Goal: Check status: Check status

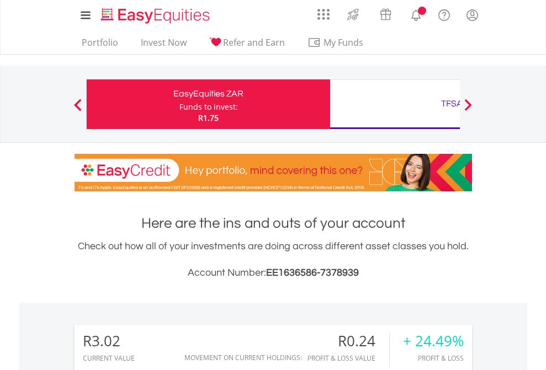
scroll to position [106, 173]
click at [179, 104] on div "Funds to invest:" at bounding box center [208, 107] width 59 height 11
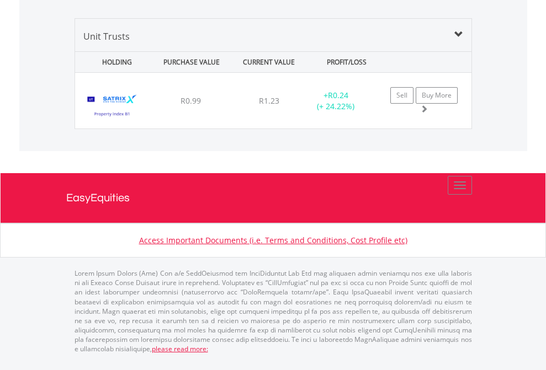
scroll to position [1067, 0]
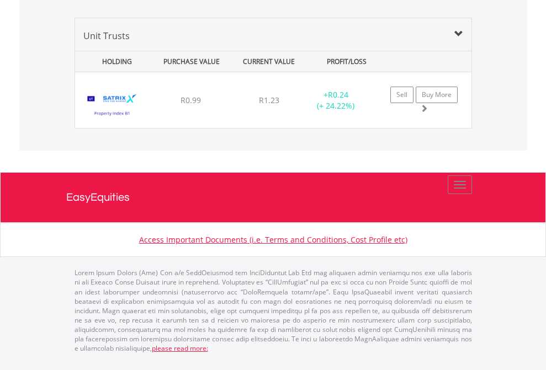
scroll to position [79, 0]
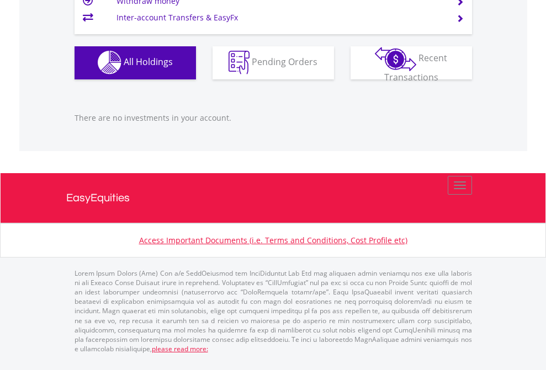
scroll to position [106, 173]
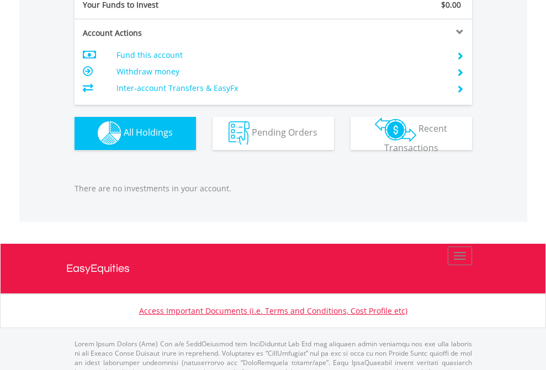
scroll to position [1093, 0]
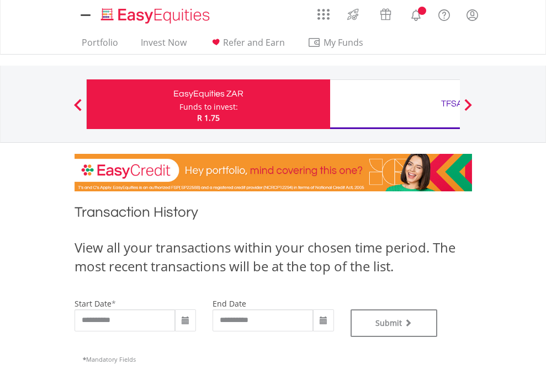
type input "**********"
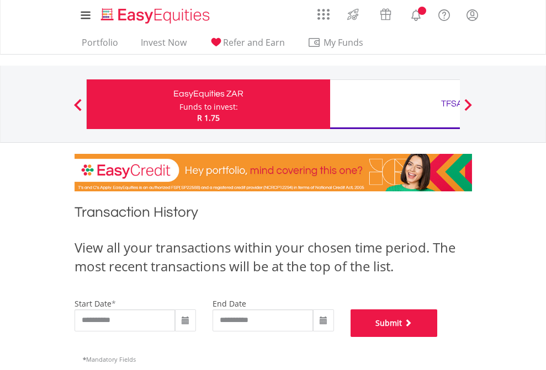
click at [438, 337] on button "Submit" at bounding box center [393, 324] width 87 height 28
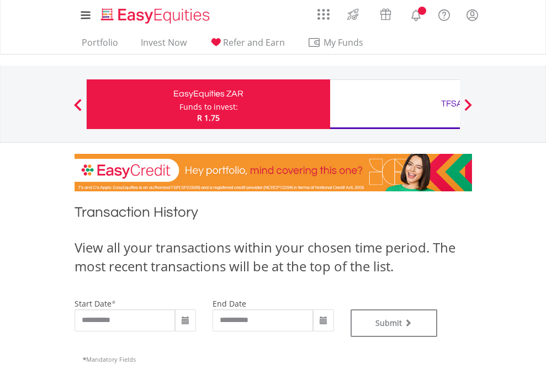
click at [395, 104] on div "TFSA" at bounding box center [452, 103] width 230 height 15
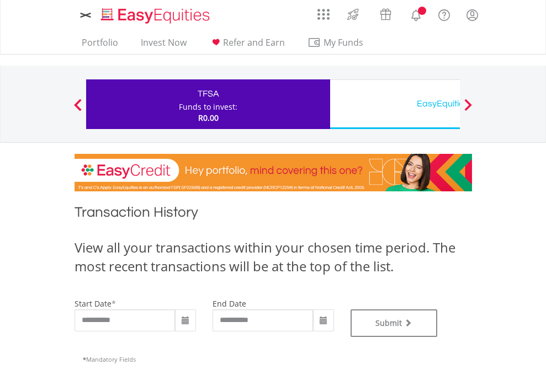
type input "**********"
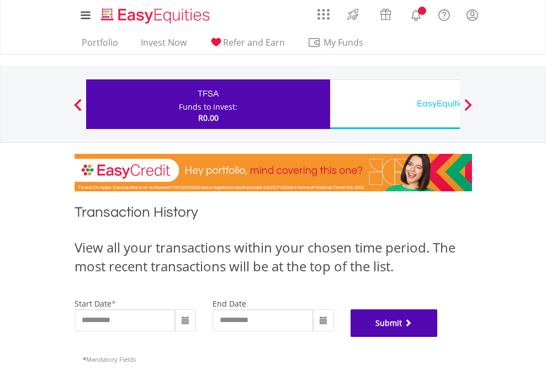
click at [438, 337] on button "Submit" at bounding box center [393, 324] width 87 height 28
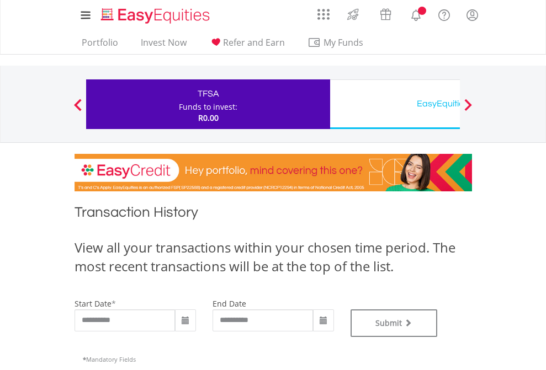
click at [395, 104] on div "EasyEquities USD" at bounding box center [452, 103] width 230 height 15
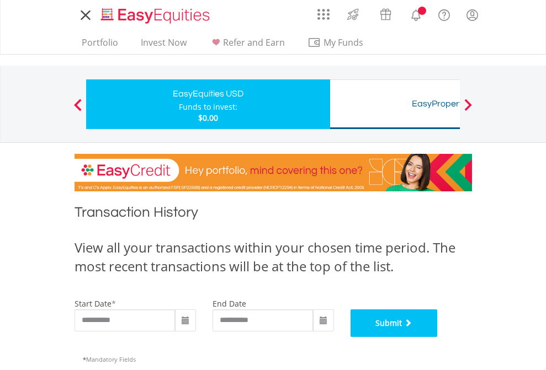
click at [438, 337] on button "Submit" at bounding box center [393, 324] width 87 height 28
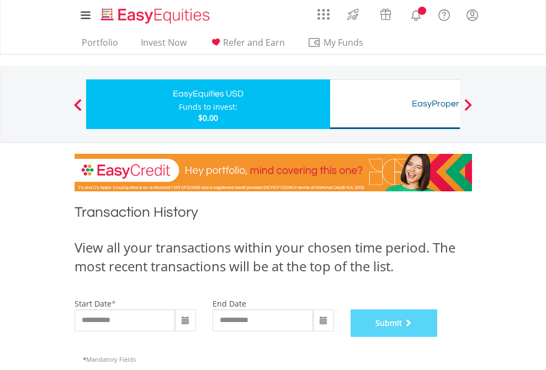
scroll to position [448, 0]
